Goal: Information Seeking & Learning: Learn about a topic

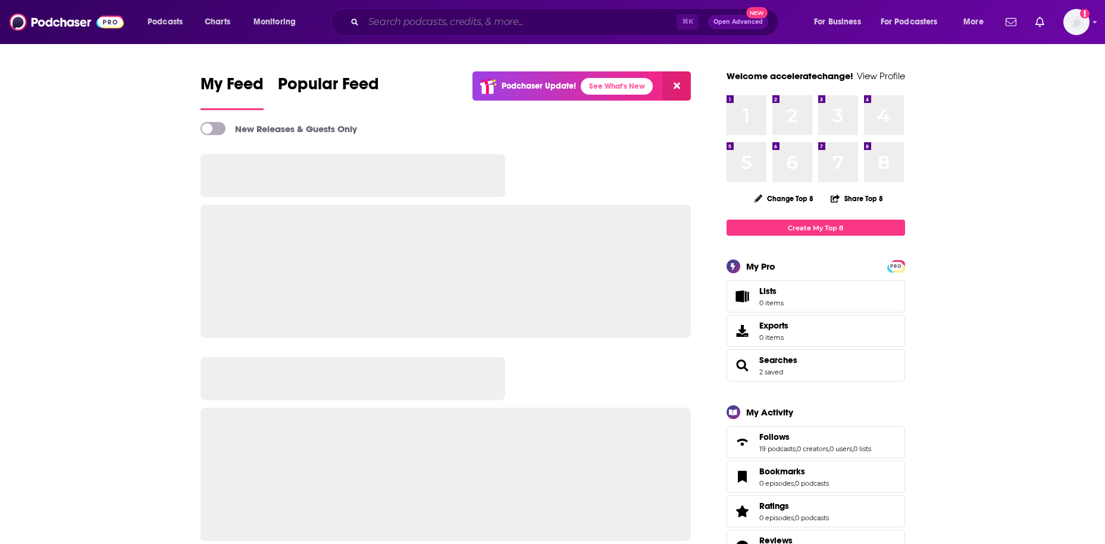
click at [457, 26] on input "Search podcasts, credits, & more..." at bounding box center [520, 21] width 313 height 19
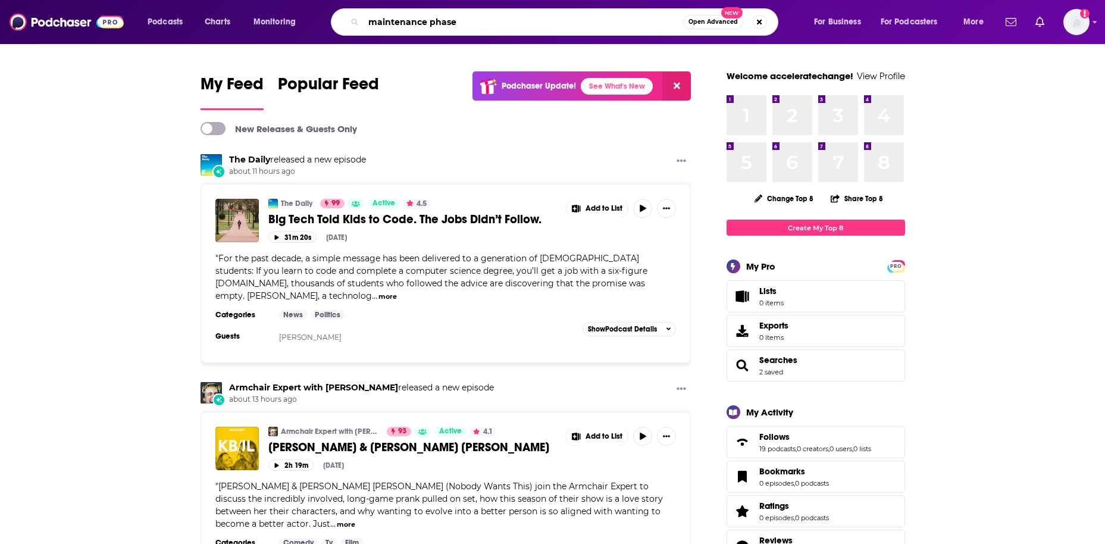
type input "maintenance phase"
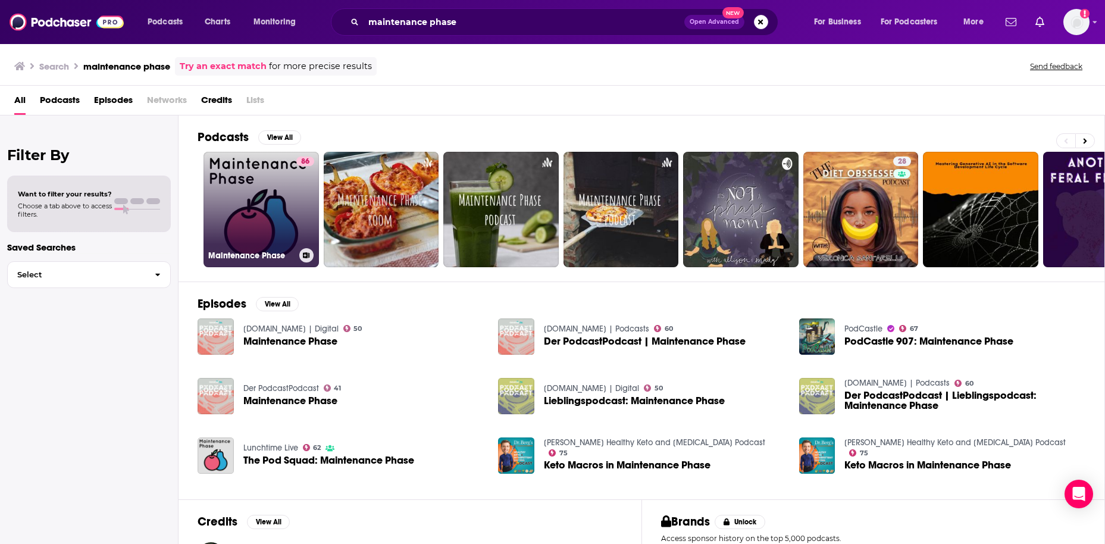
click at [259, 220] on link "86 Maintenance Phase" at bounding box center [261, 209] width 115 height 115
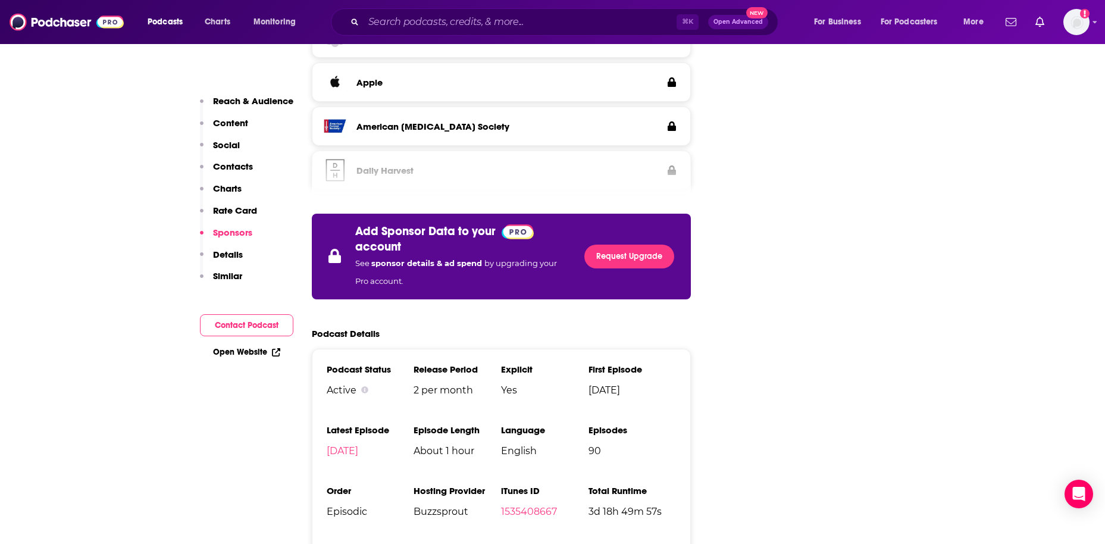
scroll to position [2163, 0]
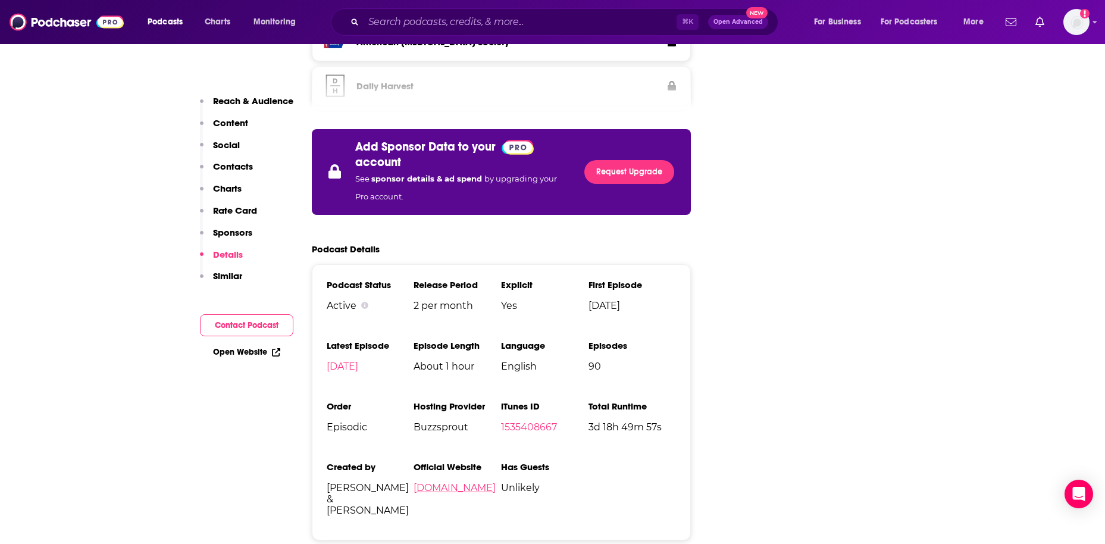
click at [481, 482] on link "maintenancephase.com" at bounding box center [455, 487] width 82 height 11
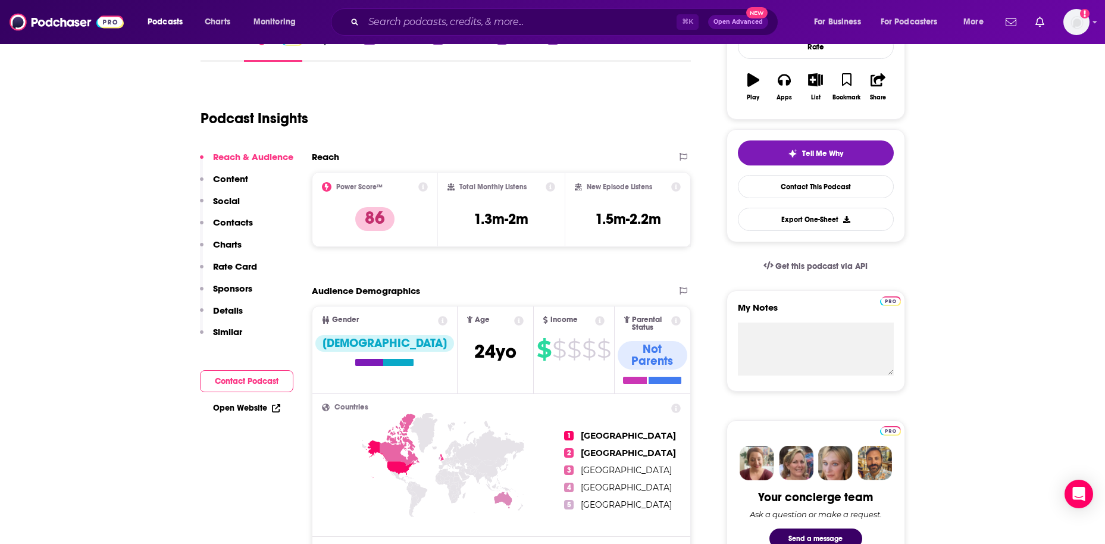
scroll to position [0, 0]
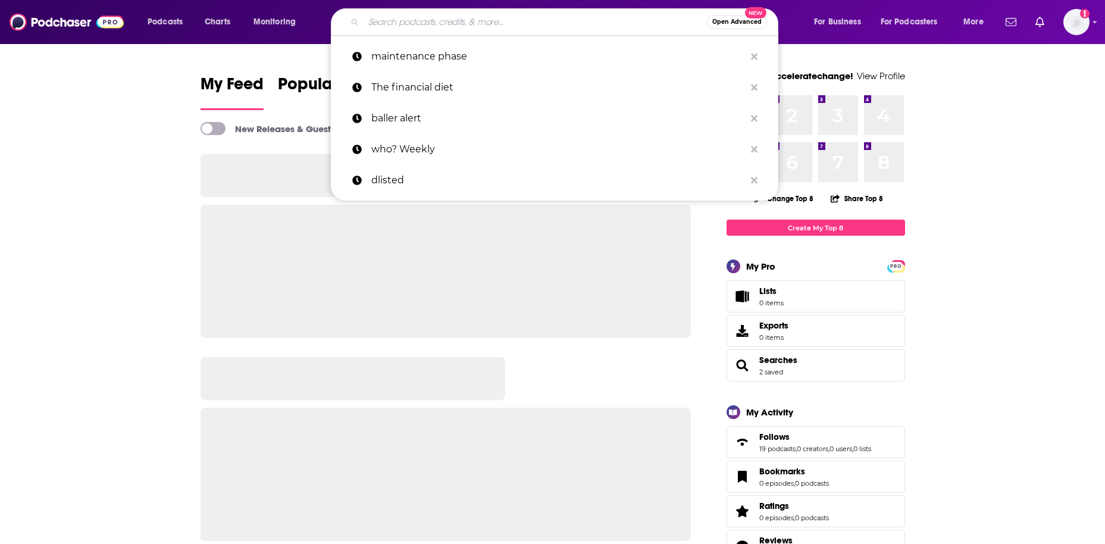
click at [466, 27] on input "Search podcasts, credits, & more..." at bounding box center [535, 21] width 343 height 19
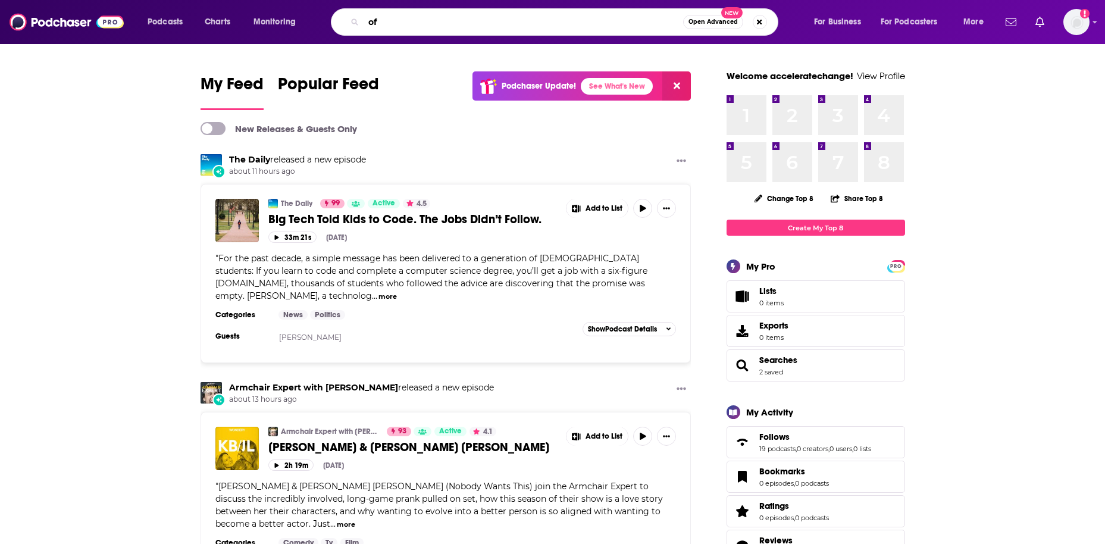
type input "o"
type input "if book could kill"
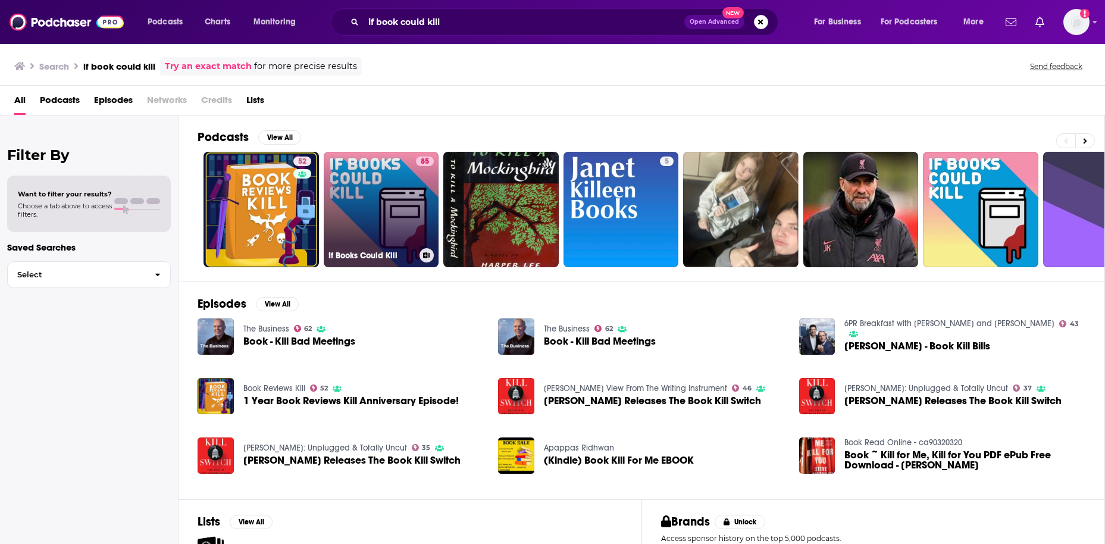
click at [368, 213] on link "85 If Books Could Kill" at bounding box center [381, 209] width 115 height 115
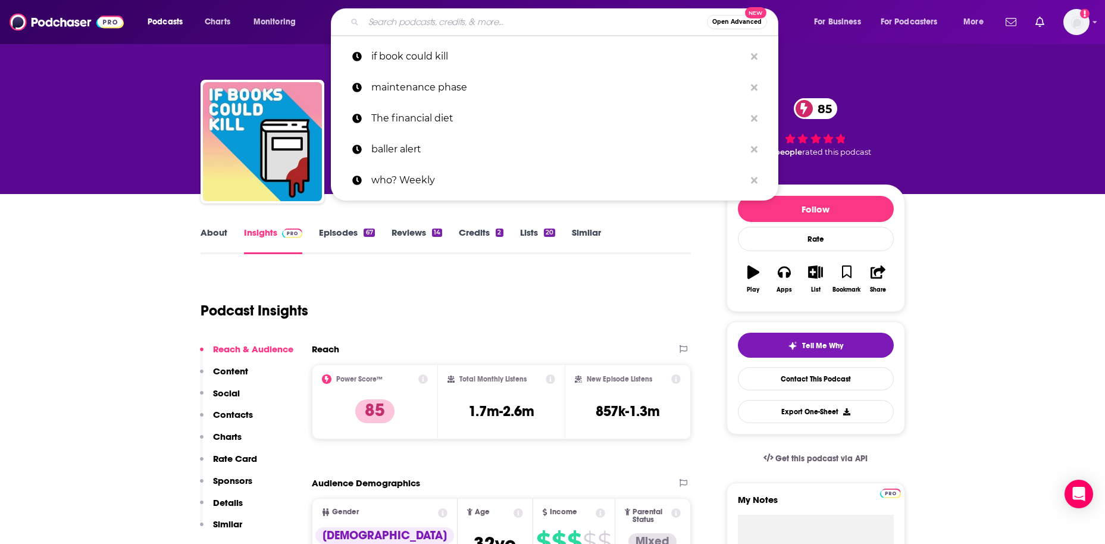
click at [434, 24] on input "Search podcasts, credits, & more..." at bounding box center [535, 21] width 343 height 19
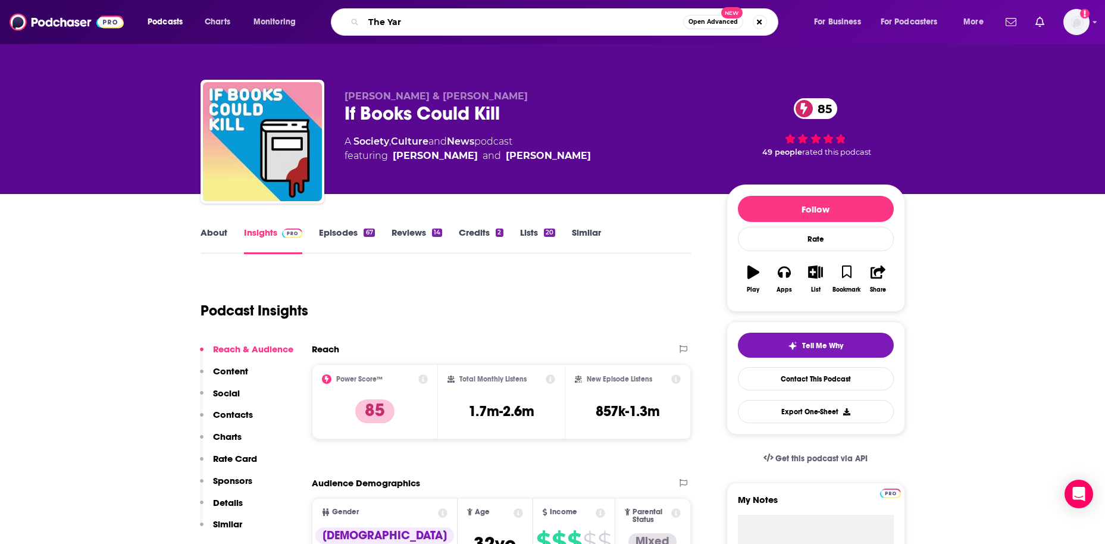
type input "The Yard"
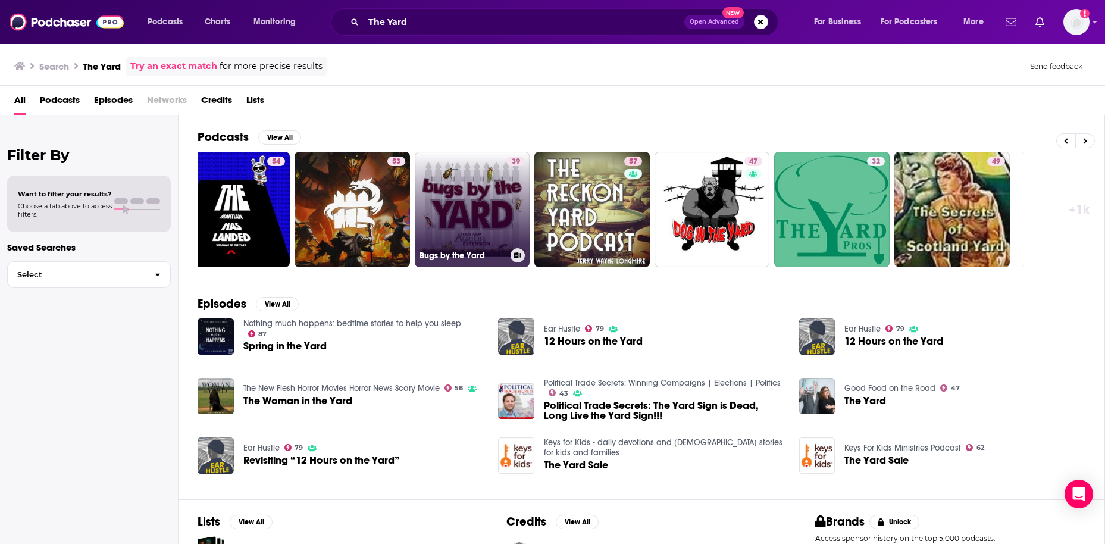
scroll to position [0, 186]
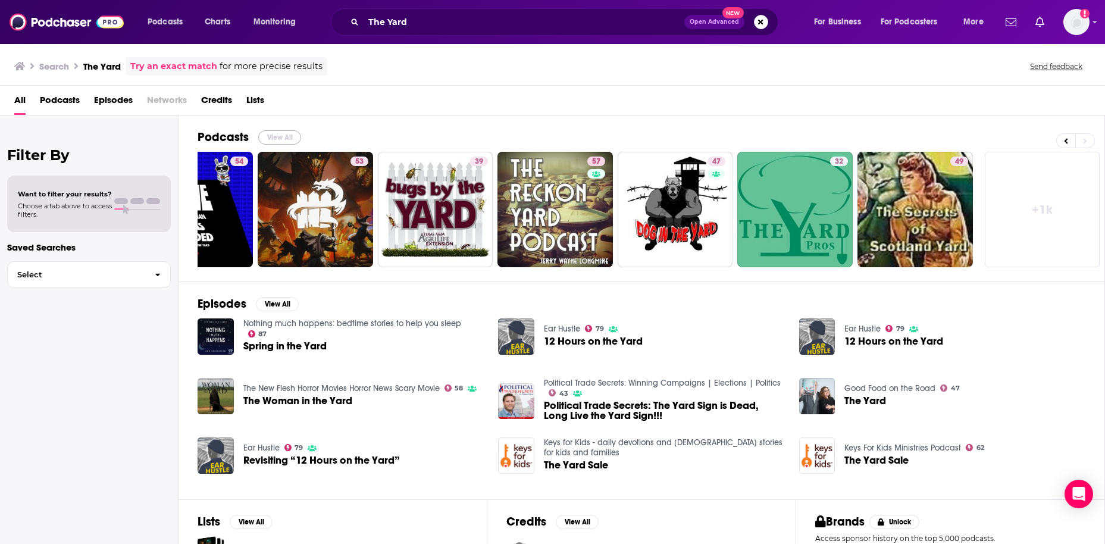
click at [273, 138] on button "View All" at bounding box center [279, 137] width 43 height 14
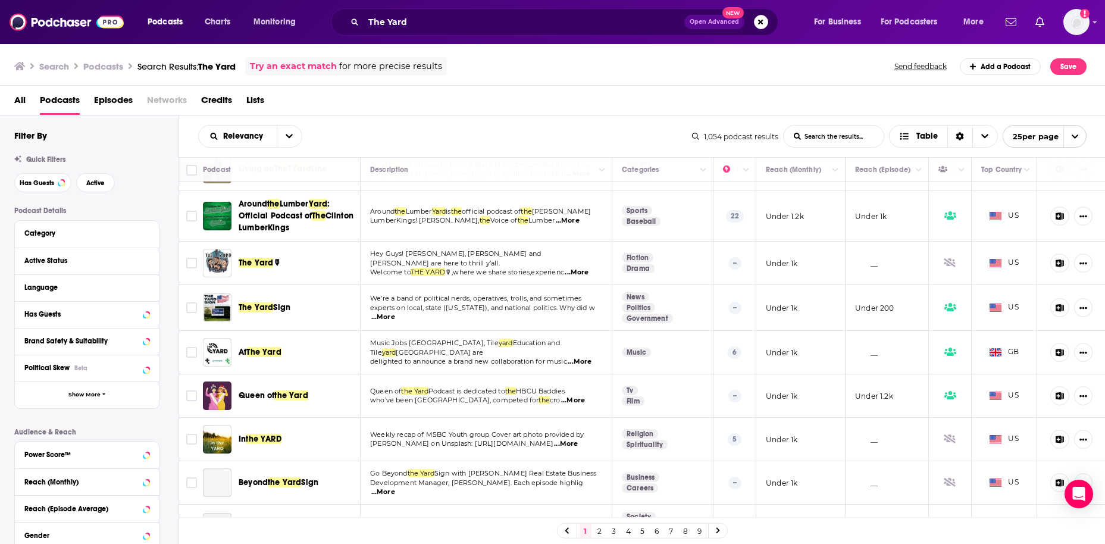
scroll to position [776, 0]
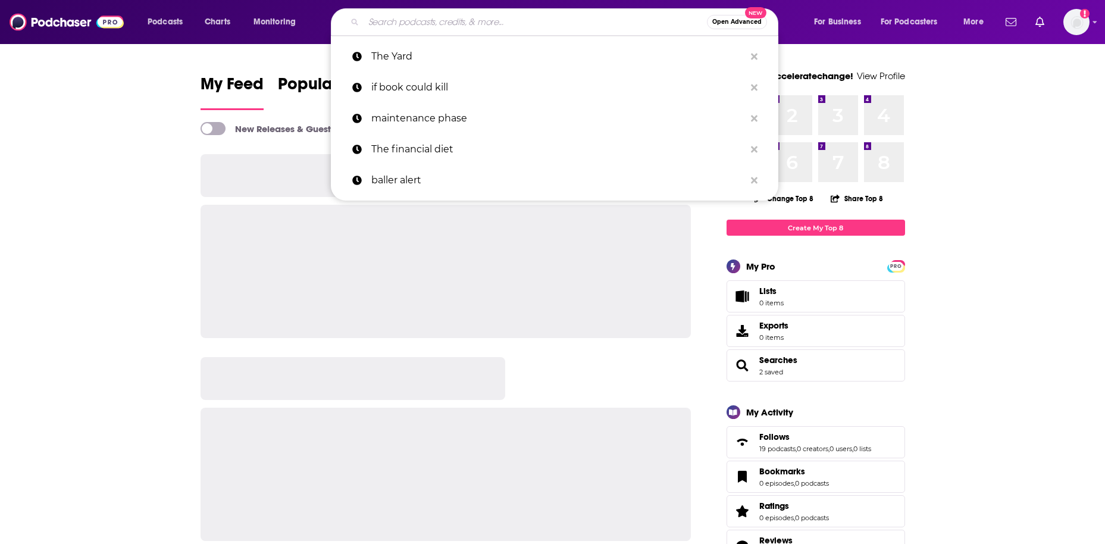
click at [457, 17] on input "Search podcasts, credits, & more..." at bounding box center [535, 21] width 343 height 19
type input "1"
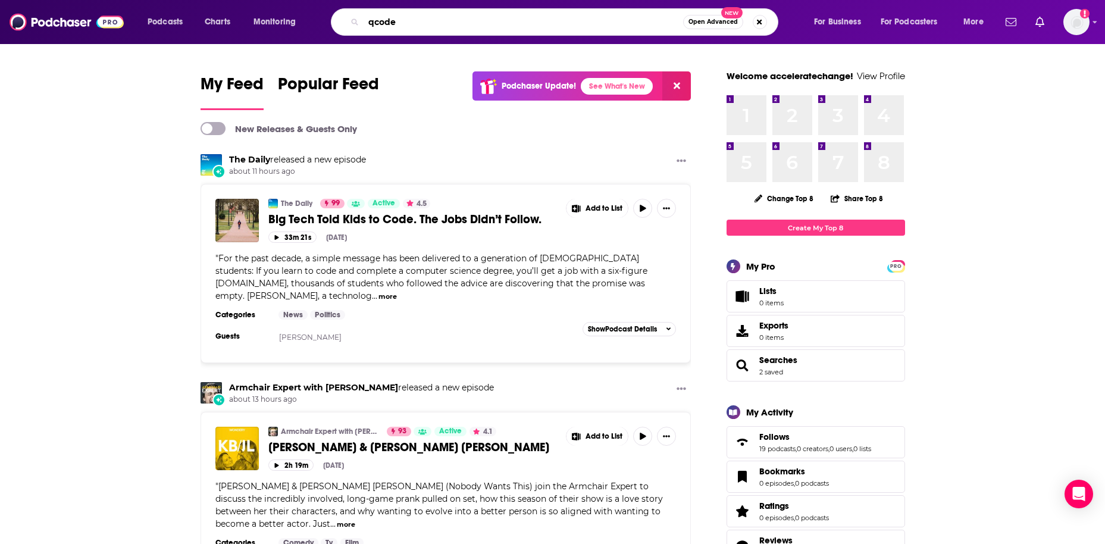
type input "qcode"
